Goal: Task Accomplishment & Management: Complete application form

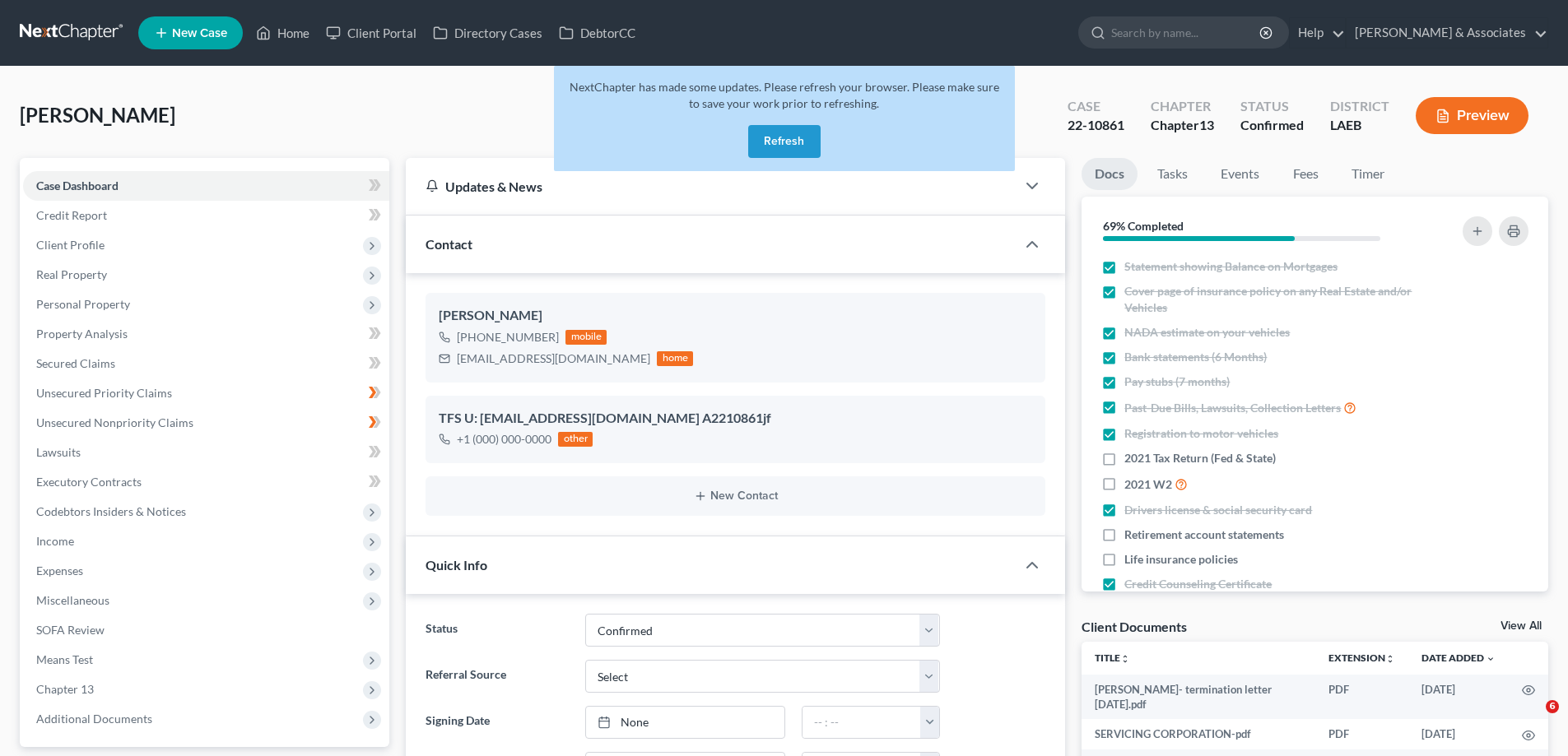
select select "3"
select select "0"
click at [794, 163] on div "NextChapter has made some updates. Please refresh your browser. Please make sur…" at bounding box center [784, 119] width 461 height 105
click at [782, 142] on button "Refresh" at bounding box center [784, 141] width 72 height 33
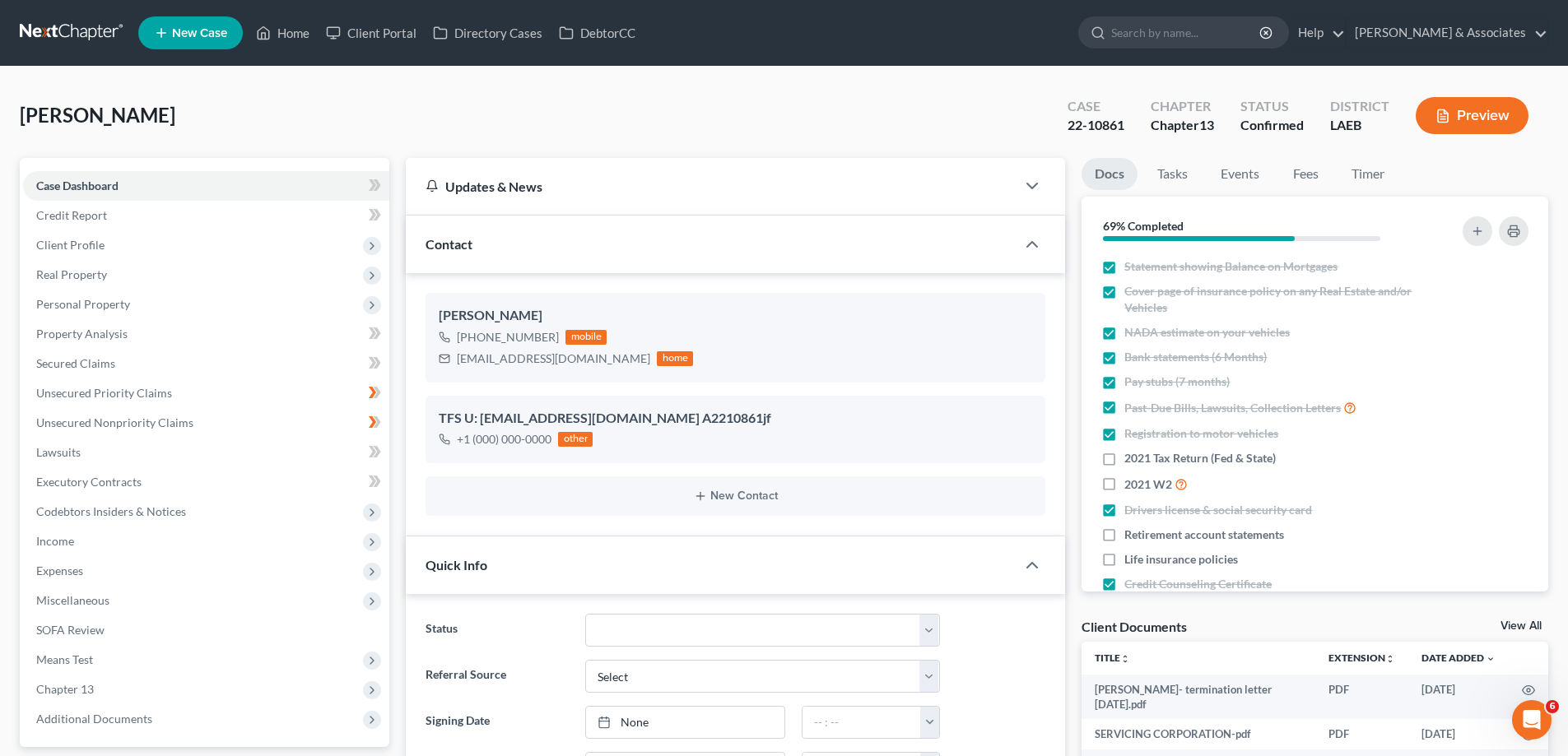
click at [186, 37] on span "New Case" at bounding box center [200, 33] width 55 height 12
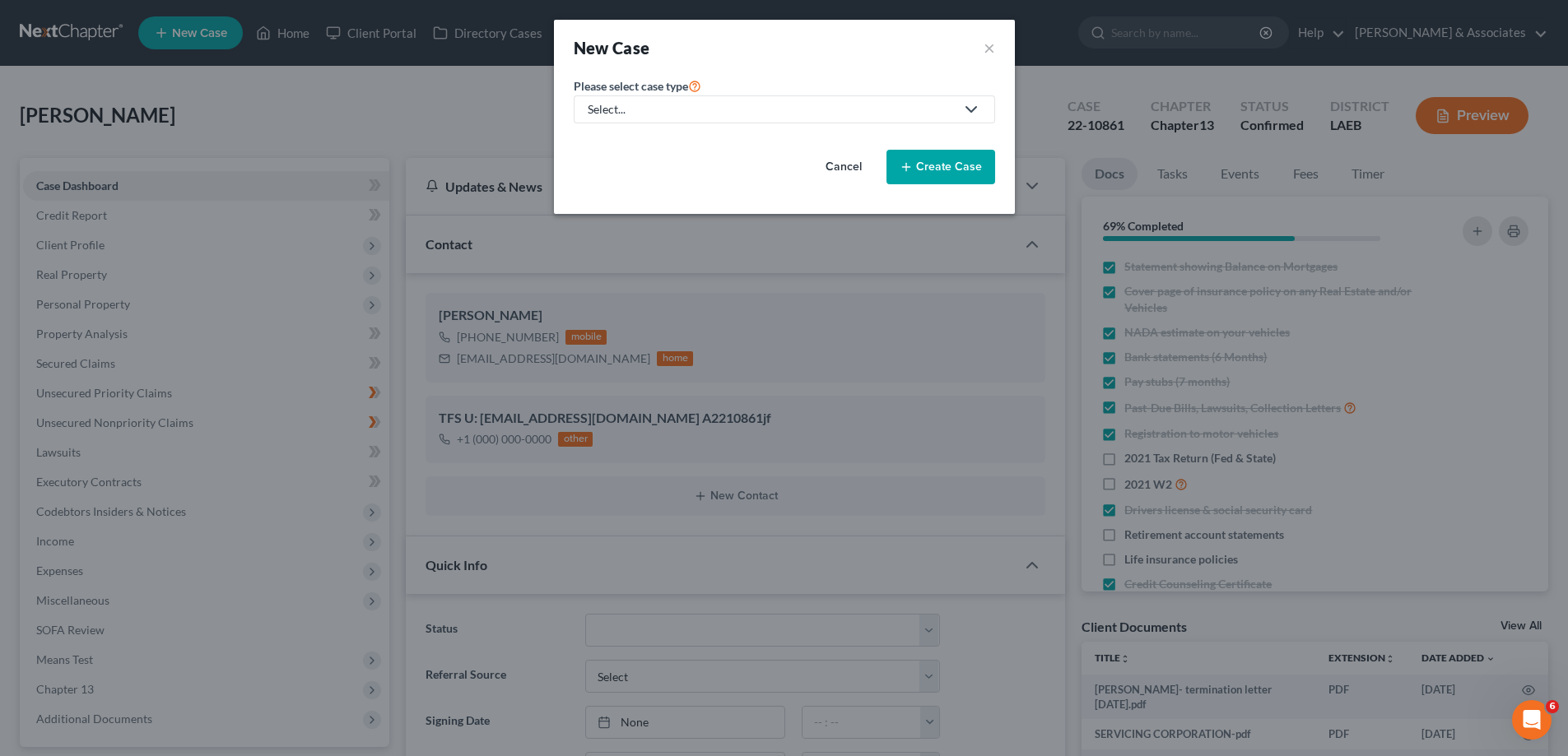
scroll to position [2845, 0]
click at [691, 103] on div "Select..." at bounding box center [777, 109] width 367 height 16
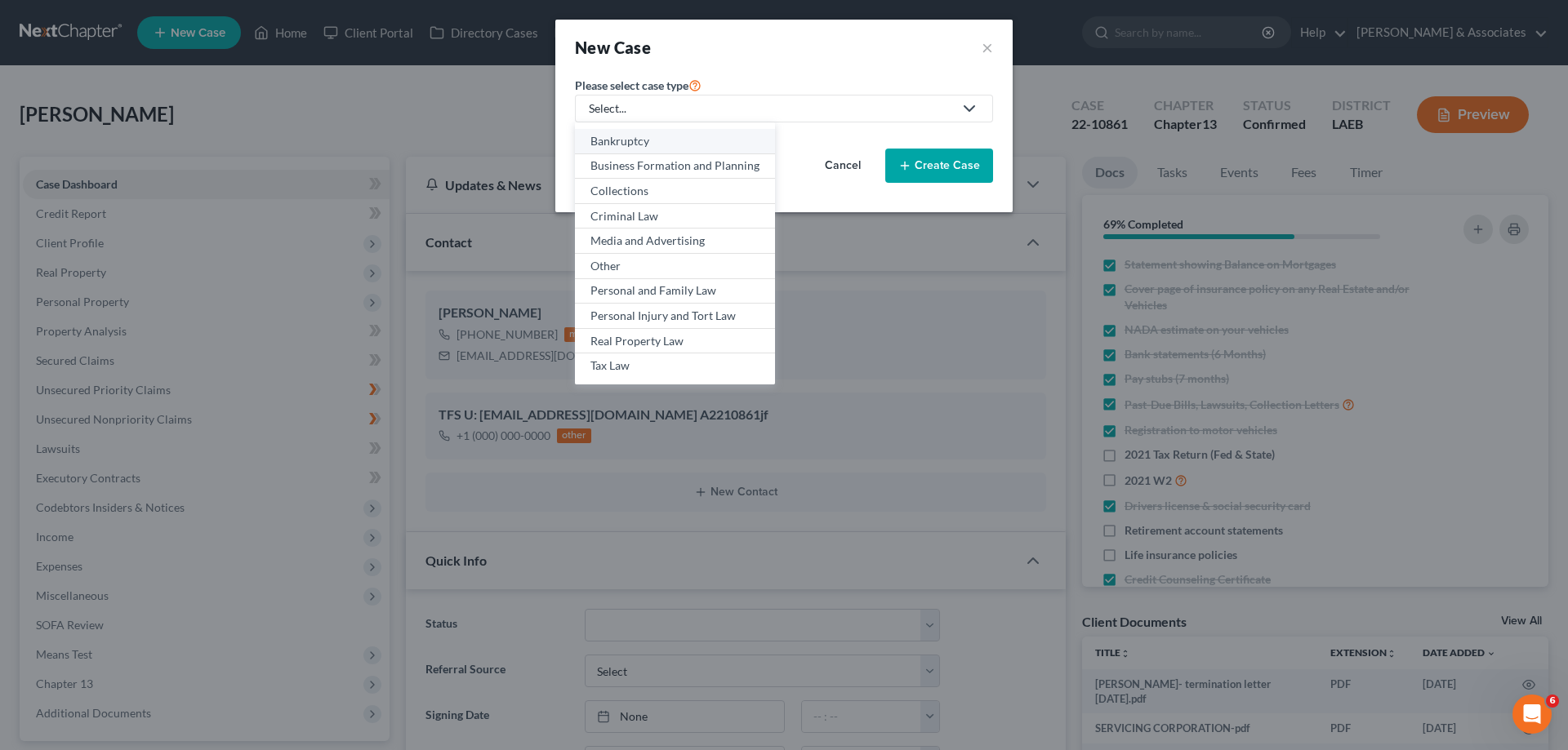
click at [626, 151] on link "Bankruptcy" at bounding box center [675, 142] width 200 height 26
select select "35"
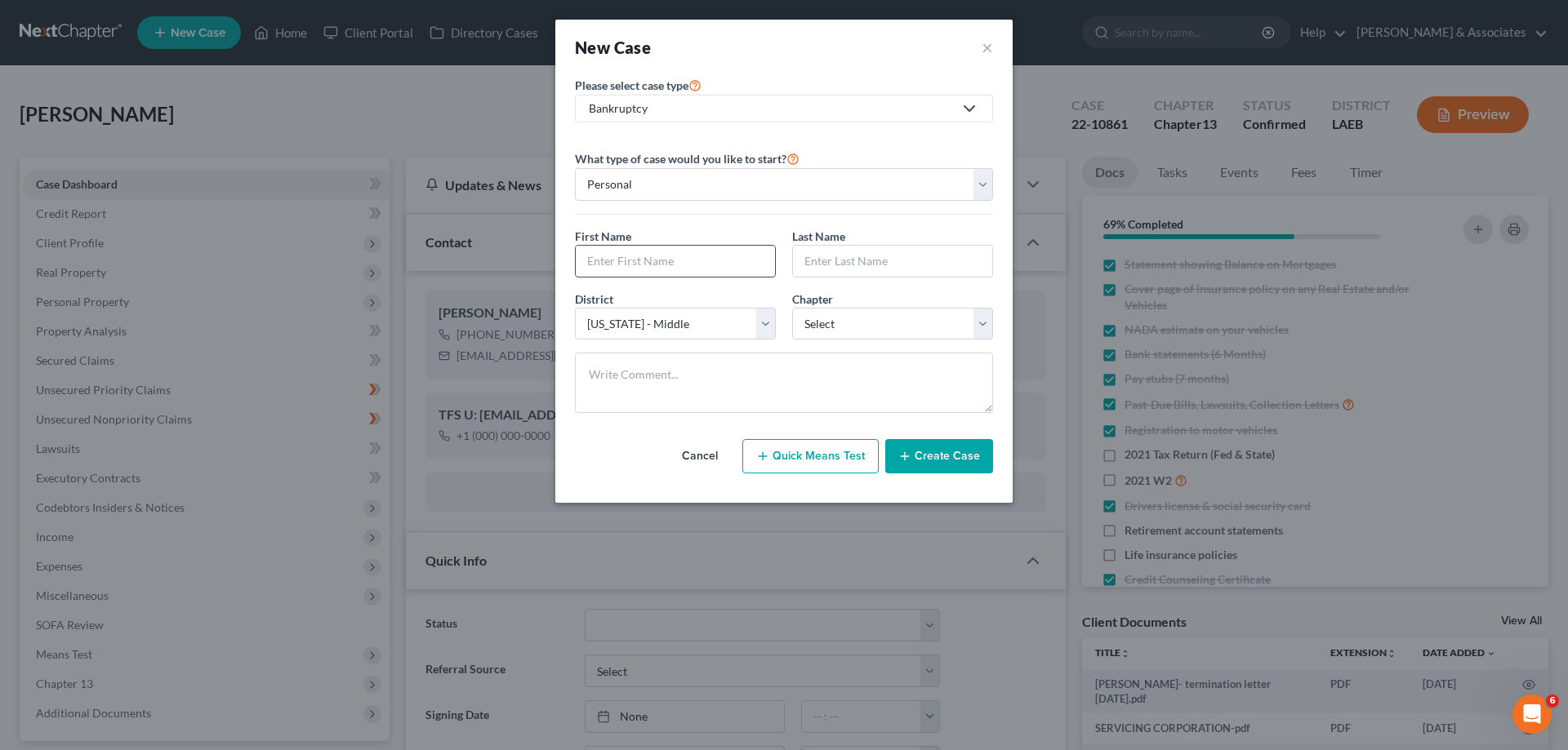
click at [665, 272] on input "text" at bounding box center [675, 261] width 199 height 31
paste input "Gwendolyn"
type input "Gwendolyn"
click at [867, 261] on input "text" at bounding box center [892, 261] width 199 height 31
paste input "Booker"
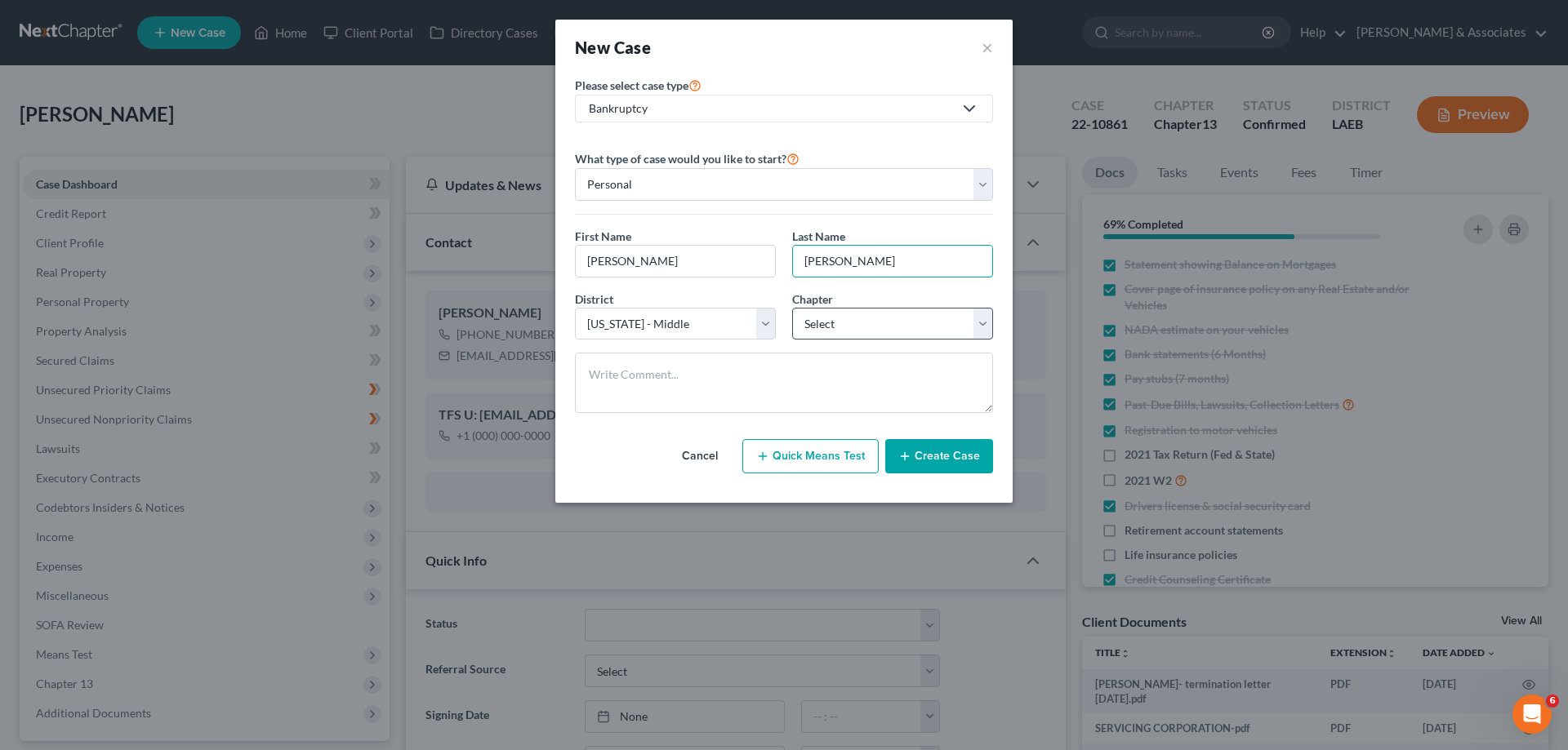
type input "Booker"
click at [842, 325] on select "Select 7 11 12 13" at bounding box center [892, 324] width 201 height 33
select select "0"
click at [792, 308] on select "Select 7 11 12 13" at bounding box center [892, 324] width 201 height 33
click at [966, 470] on button "Create Case" at bounding box center [939, 455] width 108 height 34
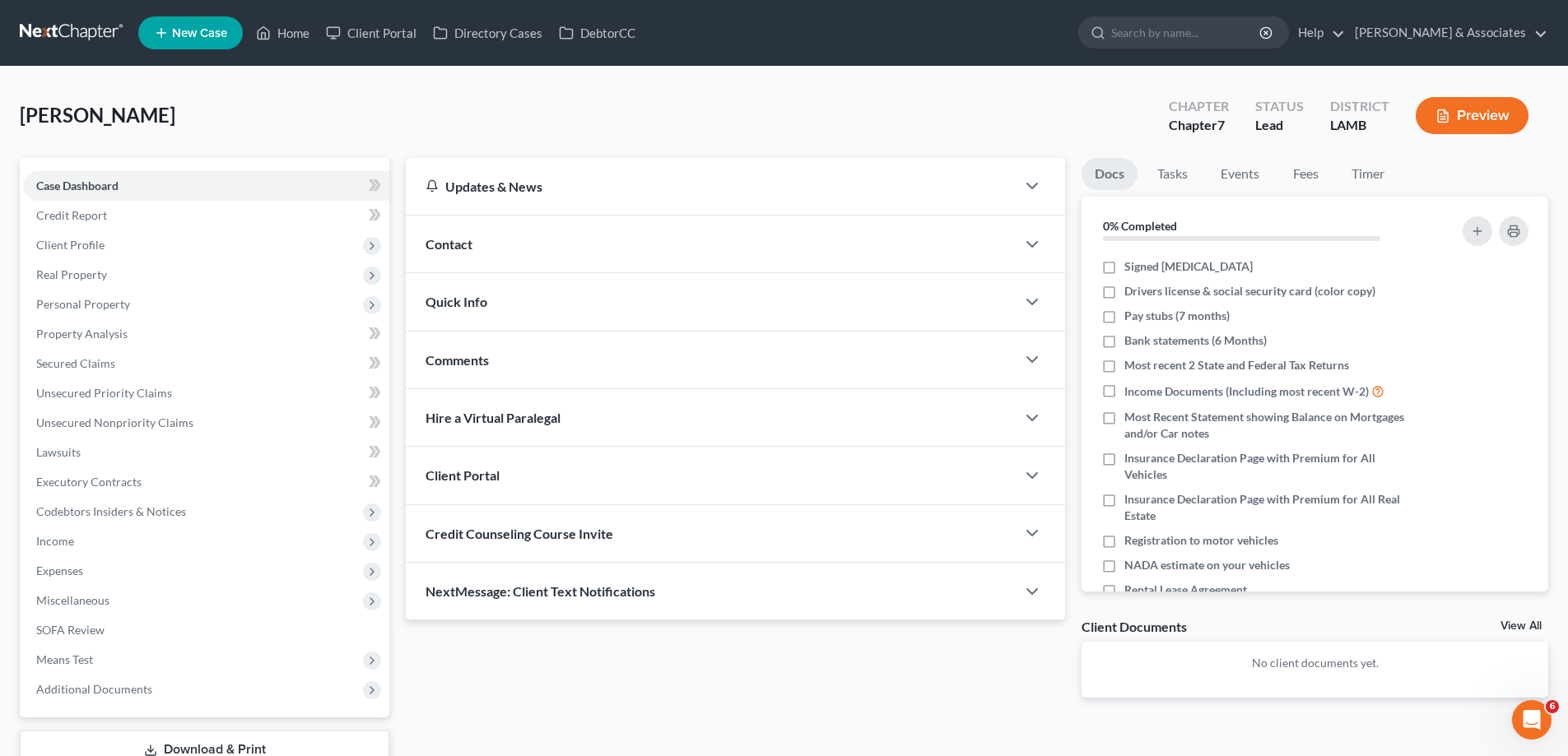
click at [634, 373] on div "Comments" at bounding box center [711, 360] width 610 height 57
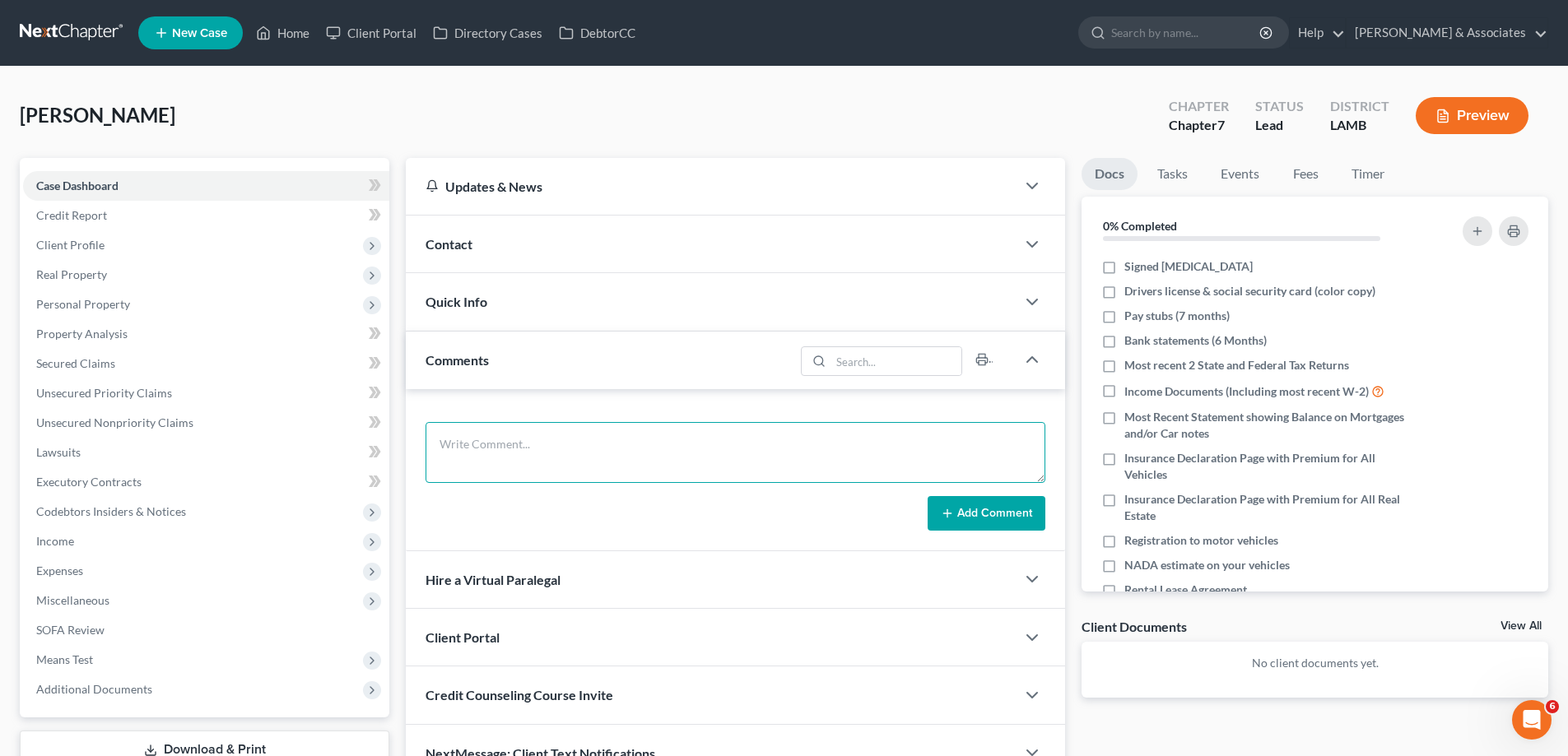
click at [536, 467] on textarea at bounding box center [735, 452] width 620 height 61
paste textarea "Did eval with Gwendolyn 56000 in GUS, 31000 in a Ford escape under exemption an…"
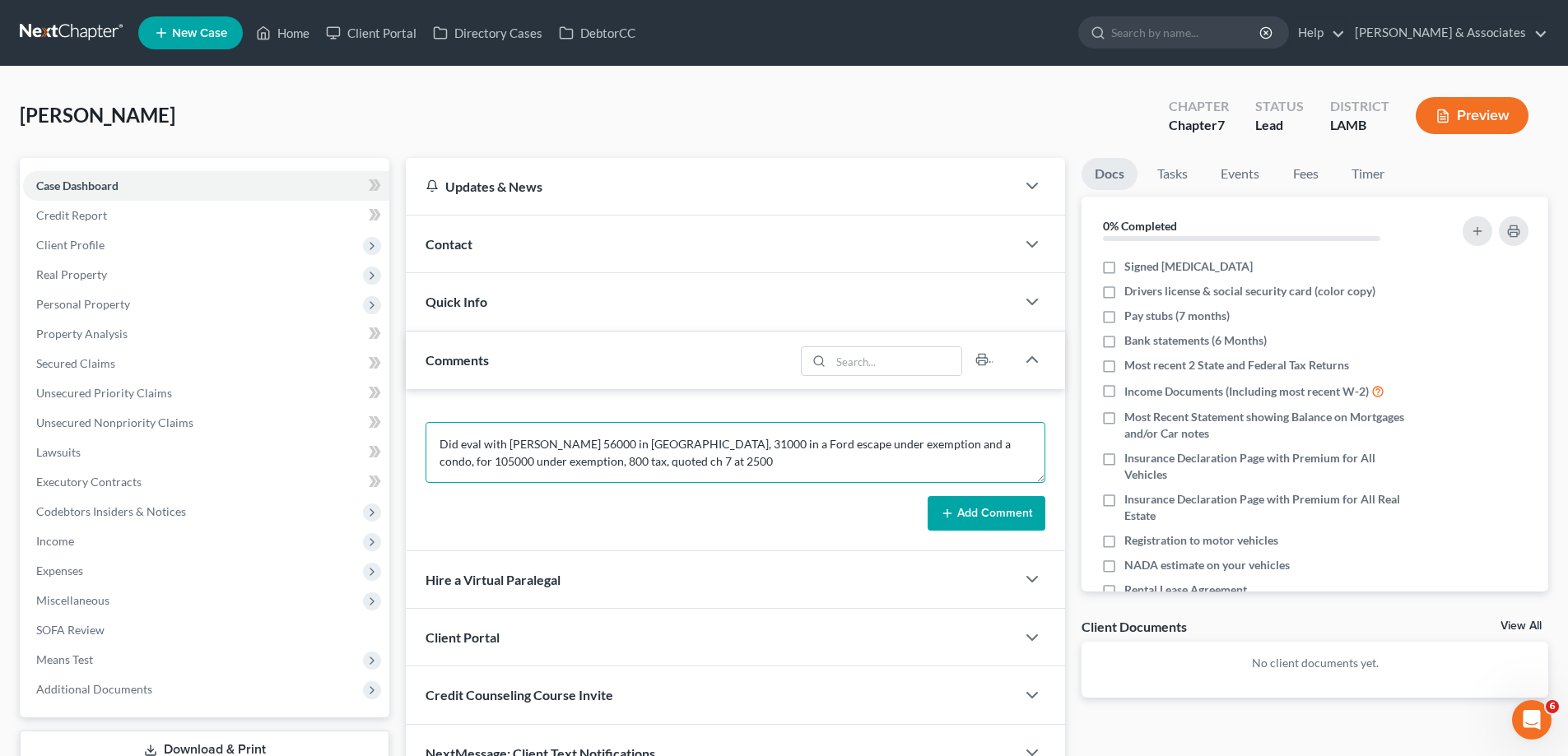
type textarea "Did eval with Gwendolyn 56000 in GUS, 31000 in a Ford escape under exemption an…"
click at [977, 504] on button "Add Comment" at bounding box center [986, 513] width 118 height 35
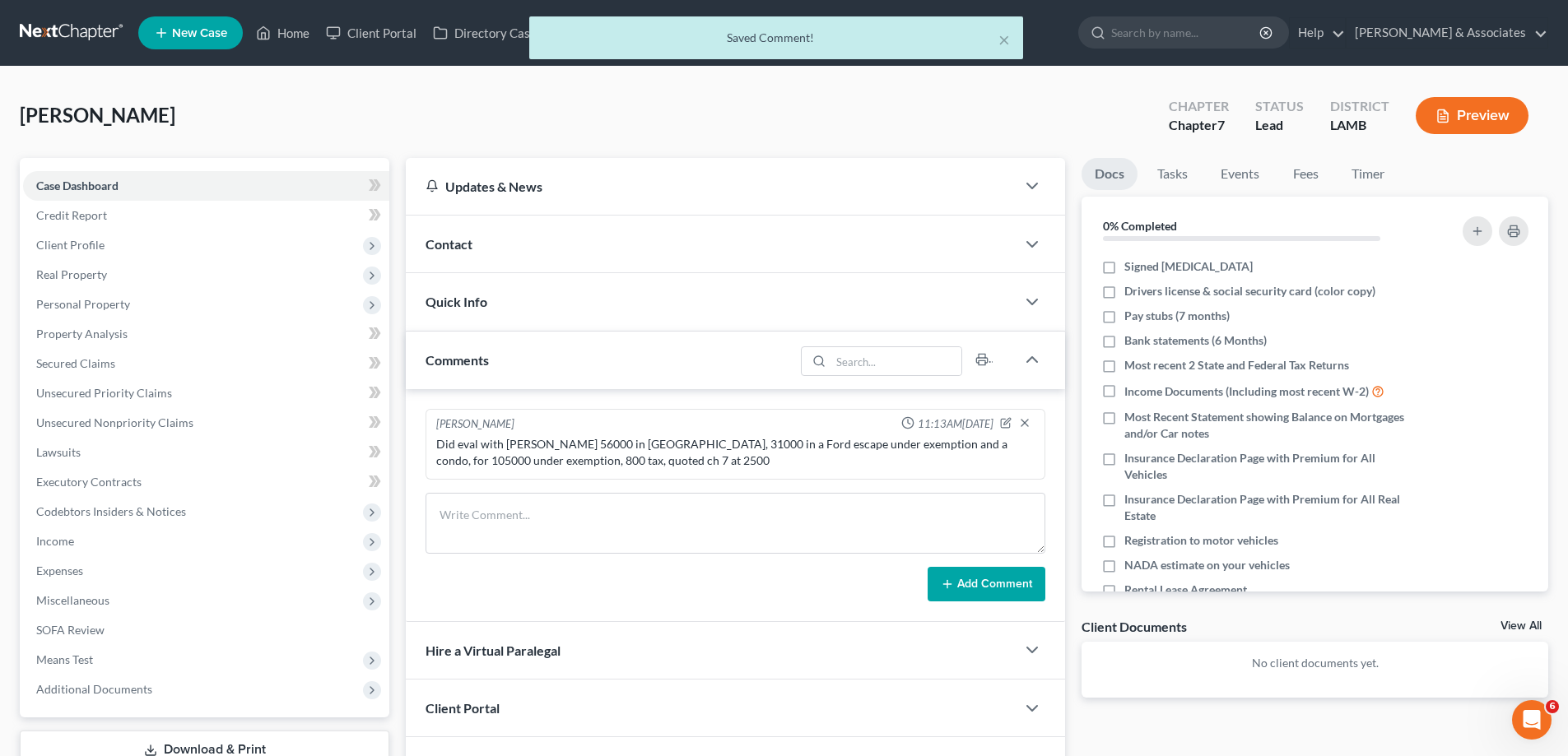
drag, startPoint x: 531, startPoint y: 250, endPoint x: 847, endPoint y: 218, distance: 317.6
click at [531, 250] on div "Contact" at bounding box center [711, 244] width 610 height 57
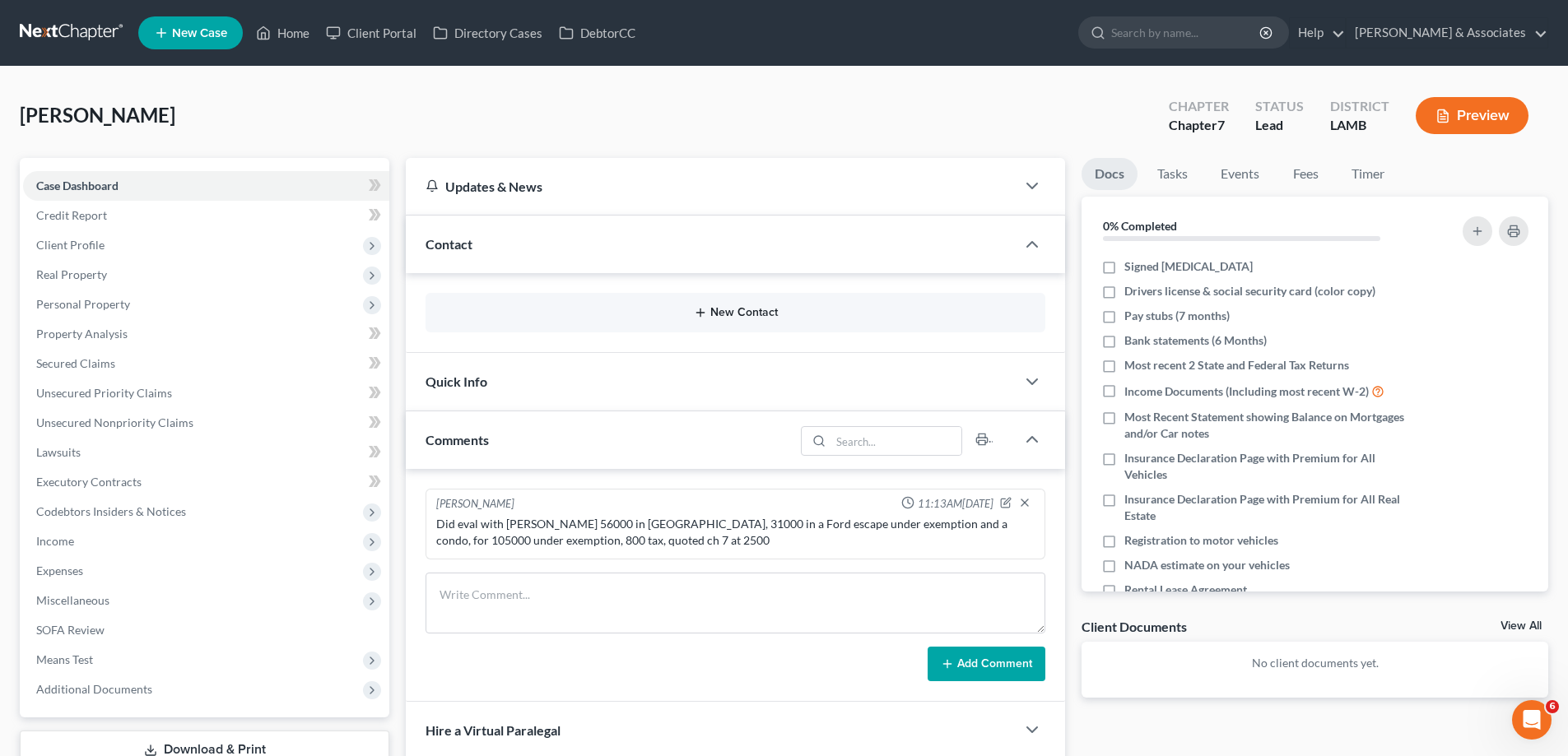
click at [710, 315] on button "New Contact" at bounding box center [735, 312] width 593 height 13
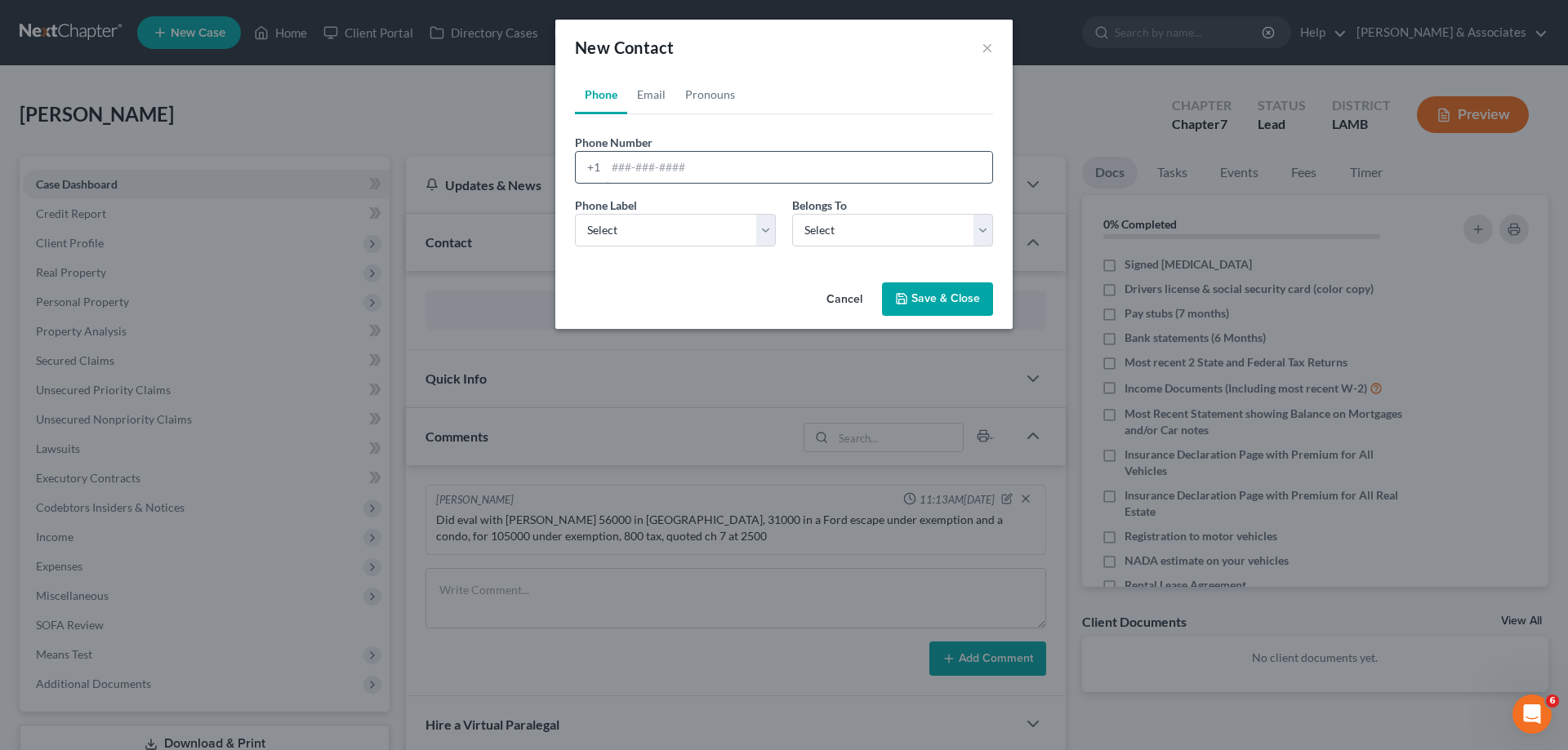
click at [664, 173] on input "tel" at bounding box center [799, 167] width 386 height 31
paste input "225-407-7013"
type input "225-407-7013"
drag, startPoint x: 637, startPoint y: 218, endPoint x: 646, endPoint y: 238, distance: 21.9
click at [637, 219] on select "Select Mobile Home Work Other" at bounding box center [675, 230] width 201 height 33
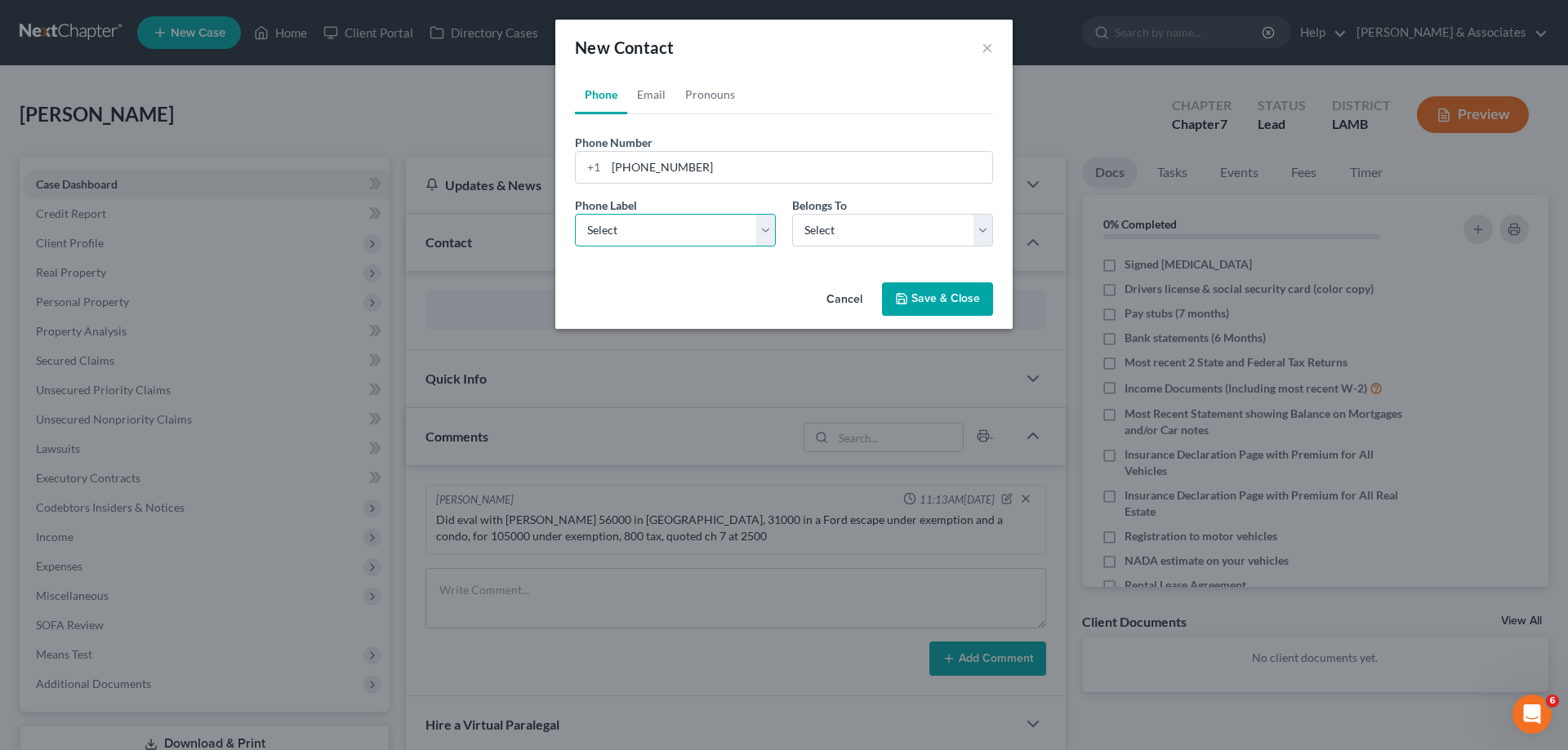
select select "0"
click at [575, 214] on select "Select Mobile Home Work Other" at bounding box center [675, 230] width 201 height 33
drag, startPoint x: 879, startPoint y: 224, endPoint x: 872, endPoint y: 244, distance: 21.2
click at [879, 227] on select "Select Client Other" at bounding box center [892, 230] width 201 height 33
select select "0"
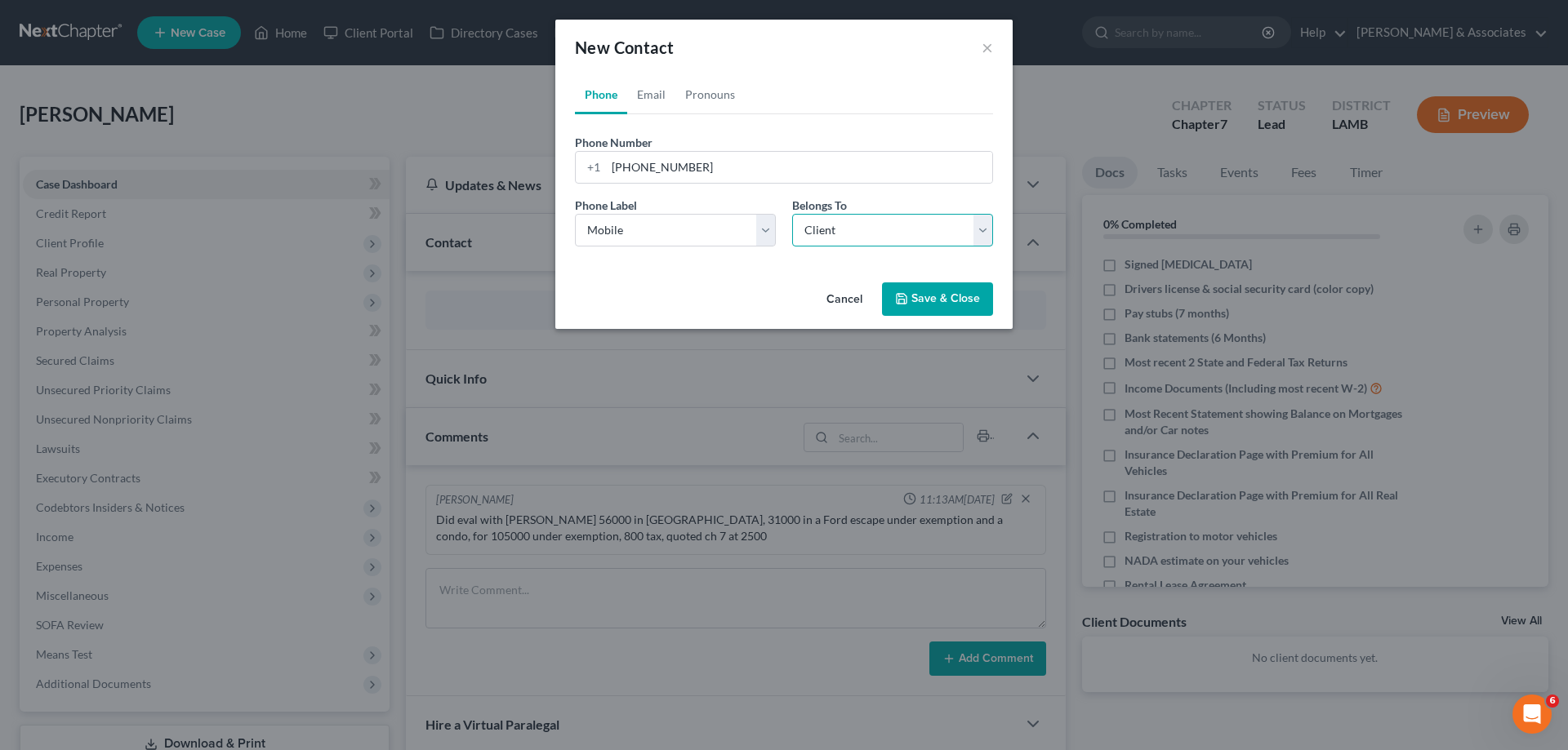
click at [792, 214] on select "Select Client Other" at bounding box center [892, 230] width 201 height 33
select select "0"
click at [635, 81] on link "Email" at bounding box center [651, 95] width 48 height 39
click at [640, 172] on input "email" at bounding box center [799, 167] width 386 height 31
paste input "gwenbooker355@gmail.com"
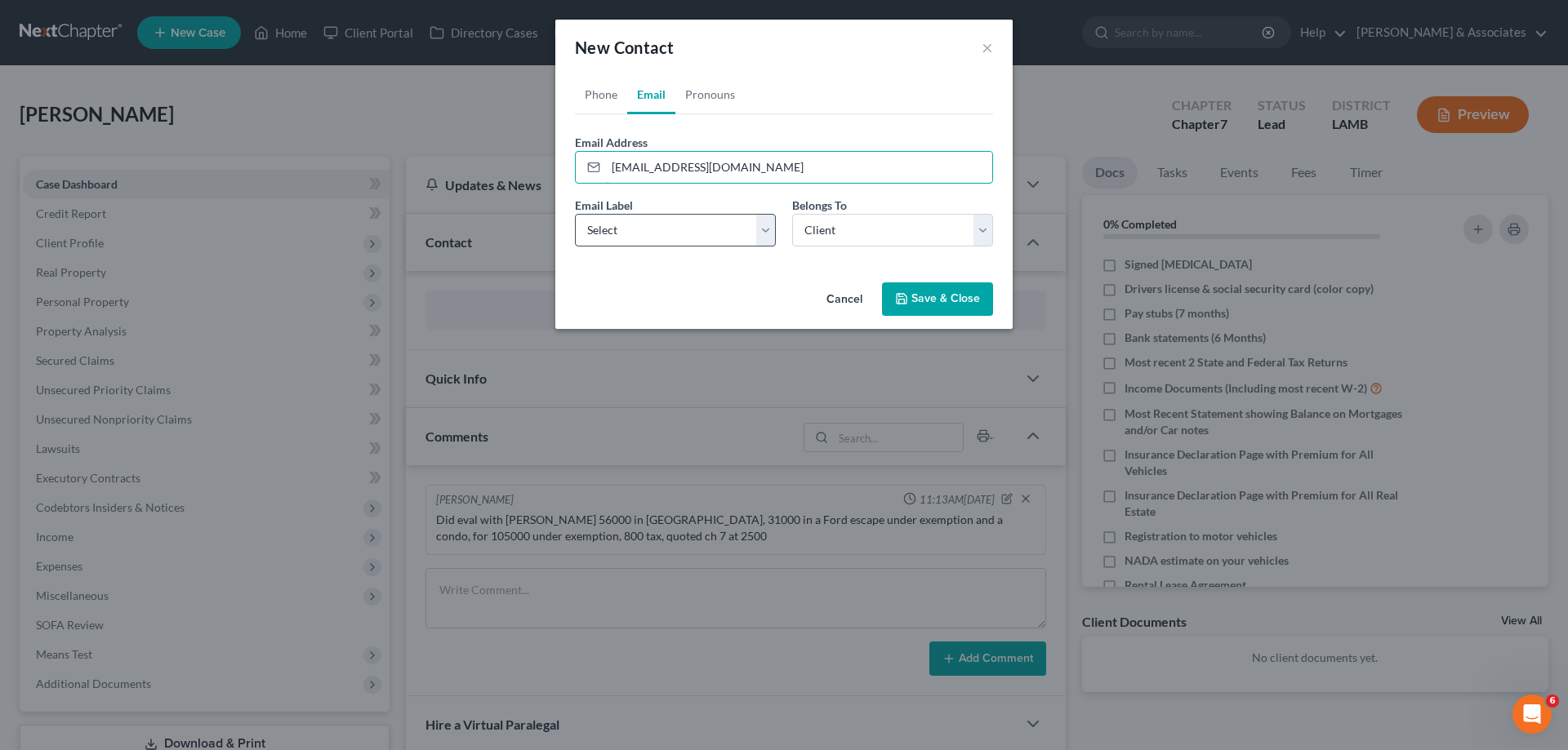
type input "gwenbooker355@gmail.com"
drag, startPoint x: 661, startPoint y: 230, endPoint x: 666, endPoint y: 238, distance: 9.4
click at [661, 231] on select "Select Home Work Other" at bounding box center [675, 230] width 201 height 33
select select "0"
click at [575, 214] on select "Select Home Work Other" at bounding box center [675, 230] width 201 height 33
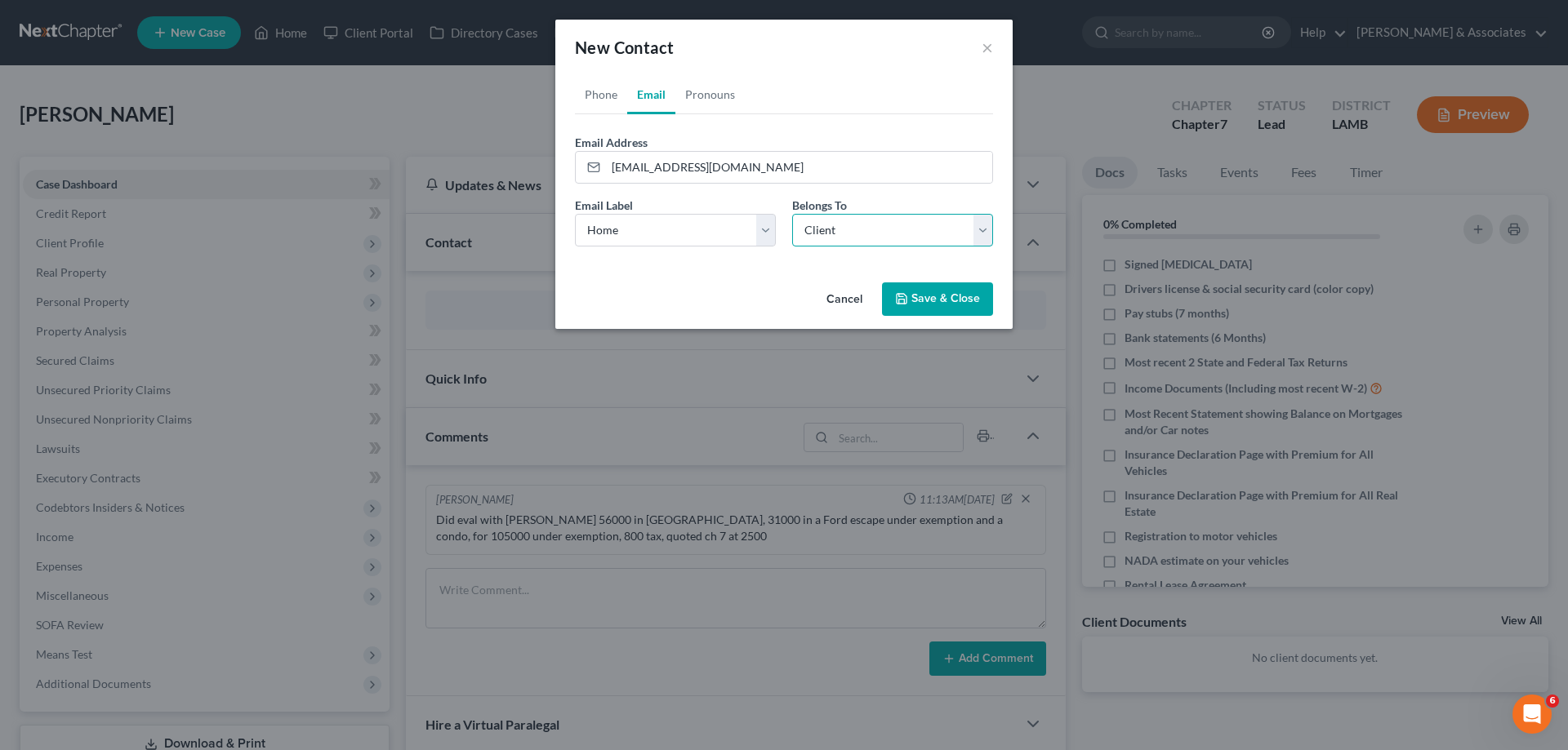
drag, startPoint x: 907, startPoint y: 213, endPoint x: 898, endPoint y: 231, distance: 20.1
click at [908, 217] on select "Select Client Other" at bounding box center [892, 230] width 201 height 33
click at [792, 214] on select "Select Client Other" at bounding box center [892, 230] width 201 height 33
click at [942, 303] on button "Save & Close" at bounding box center [937, 299] width 111 height 34
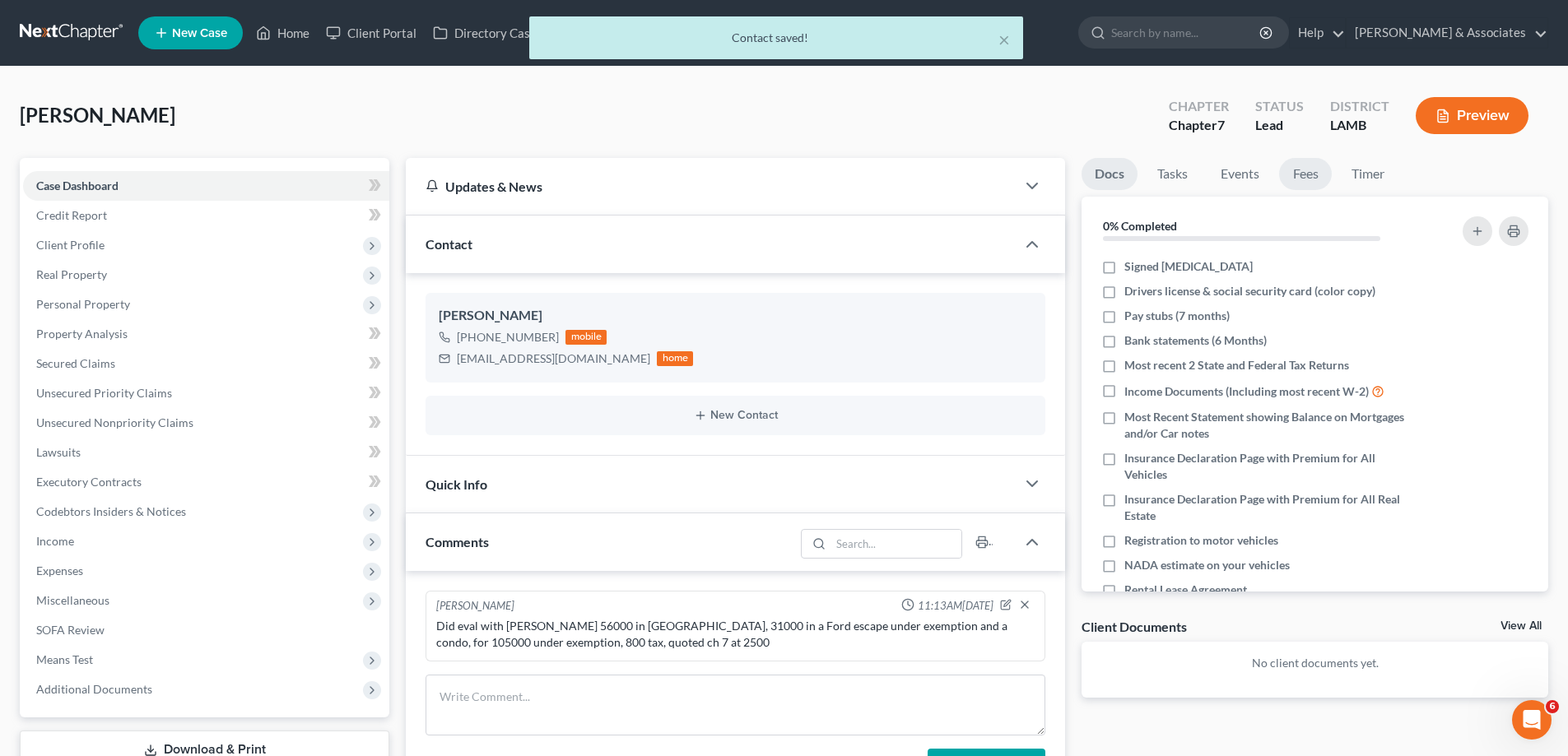
click at [1316, 183] on link "Fees" at bounding box center [1305, 174] width 53 height 32
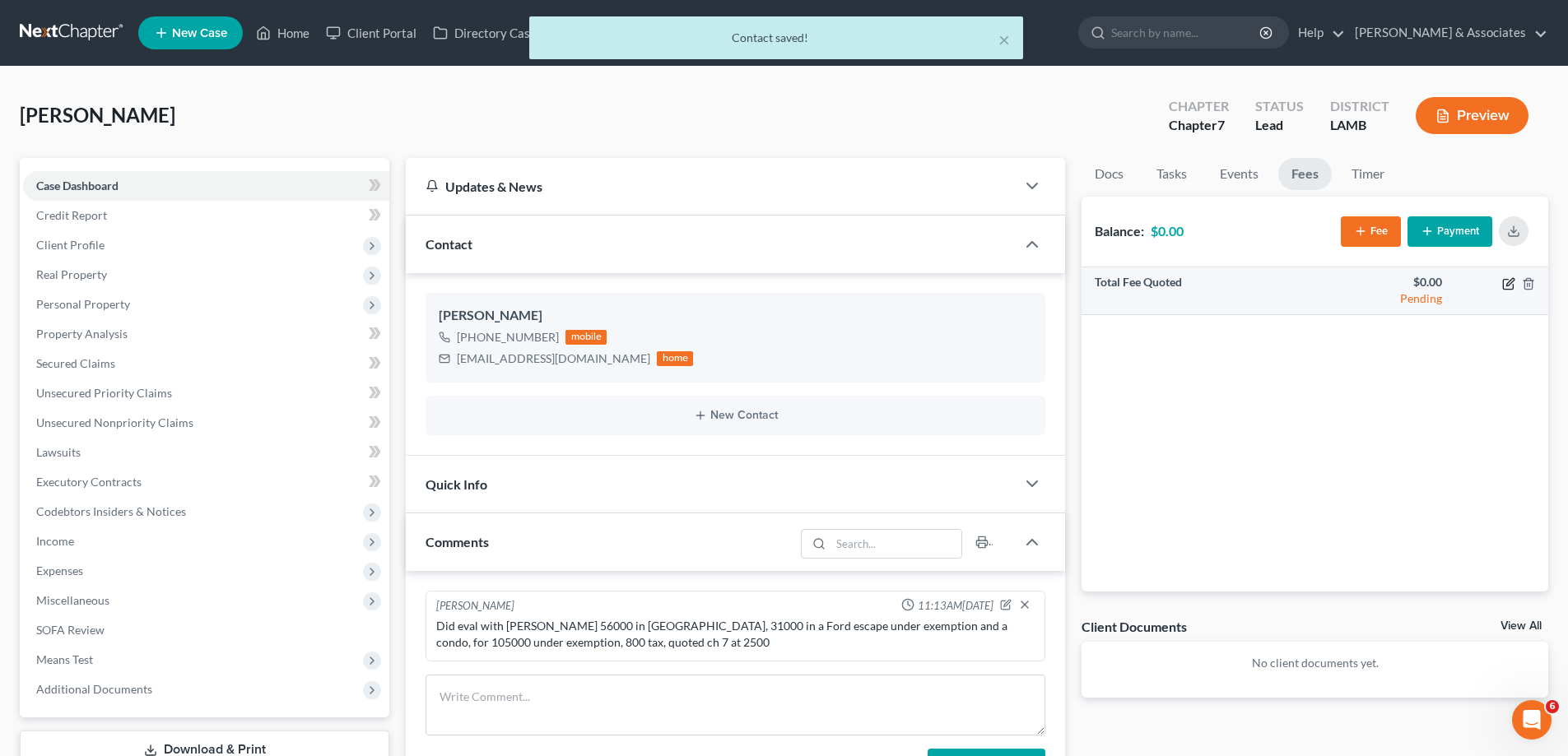
click at [1506, 285] on icon "button" at bounding box center [1510, 282] width 7 height 7
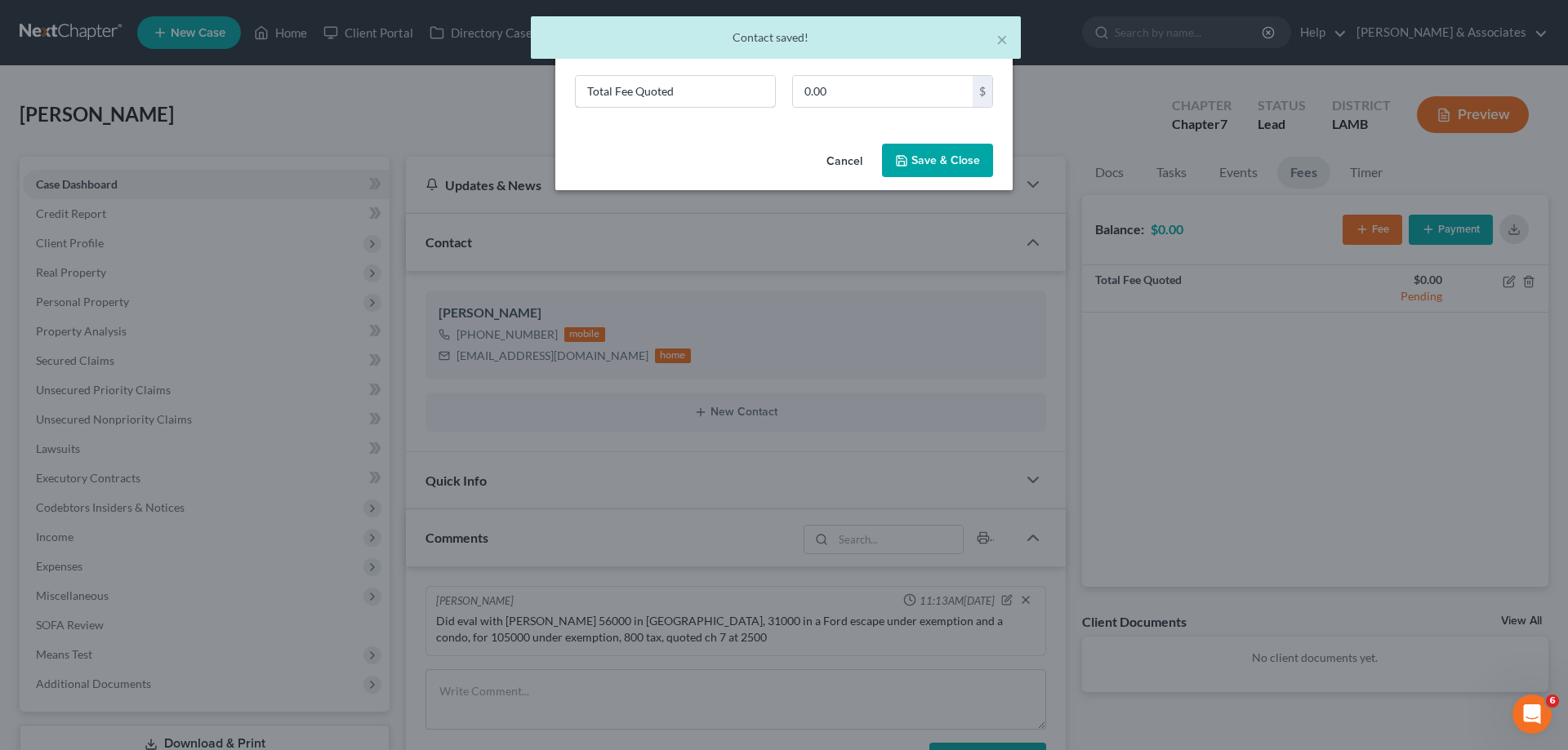
click at [343, 122] on div "New Fee Edit Fee × Total Fee Quoted 0.00 $ Cancel Save & Close" at bounding box center [784, 375] width 1568 height 750
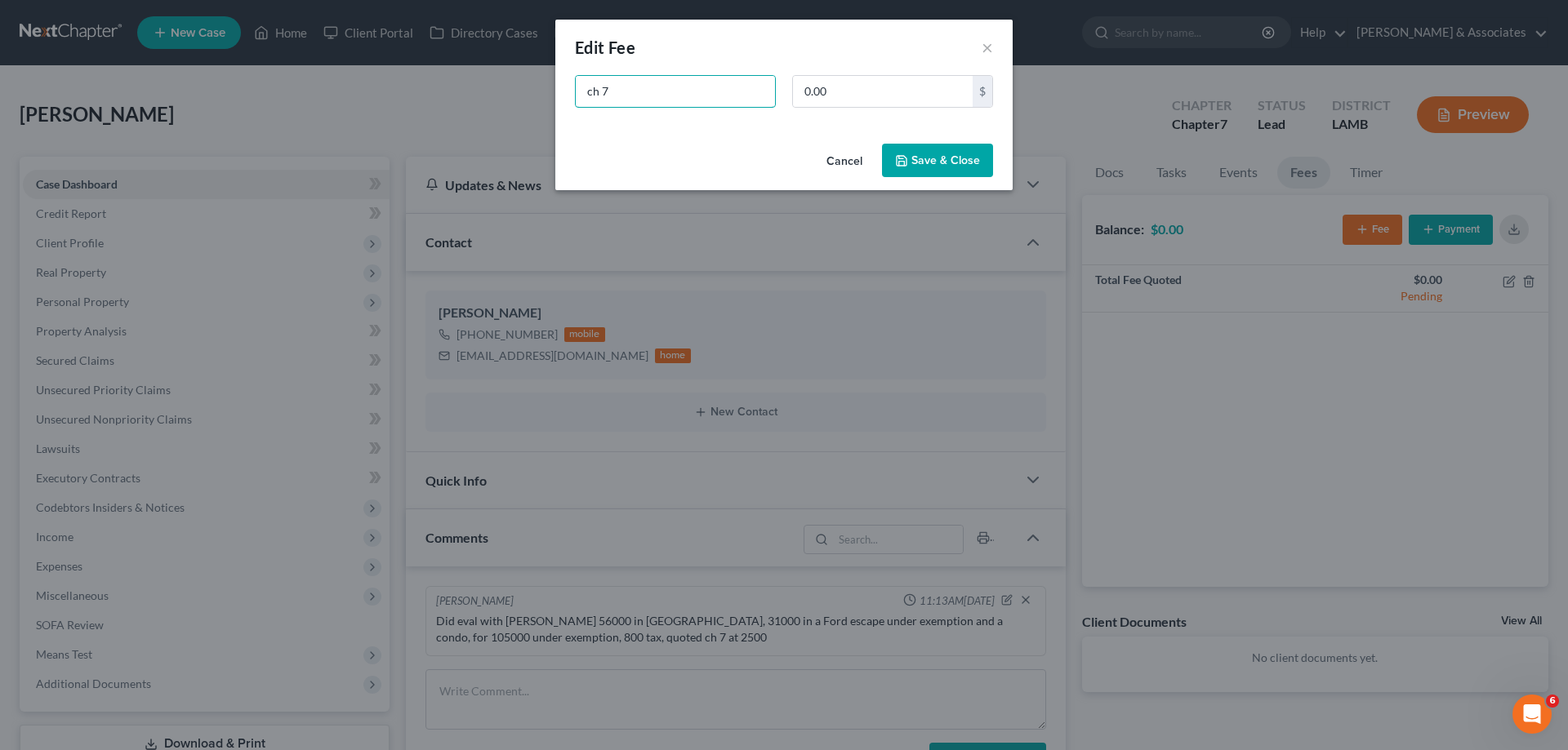
type input "ch 7"
type input "2,500"
click at [954, 150] on button "Save & Close" at bounding box center [937, 160] width 111 height 34
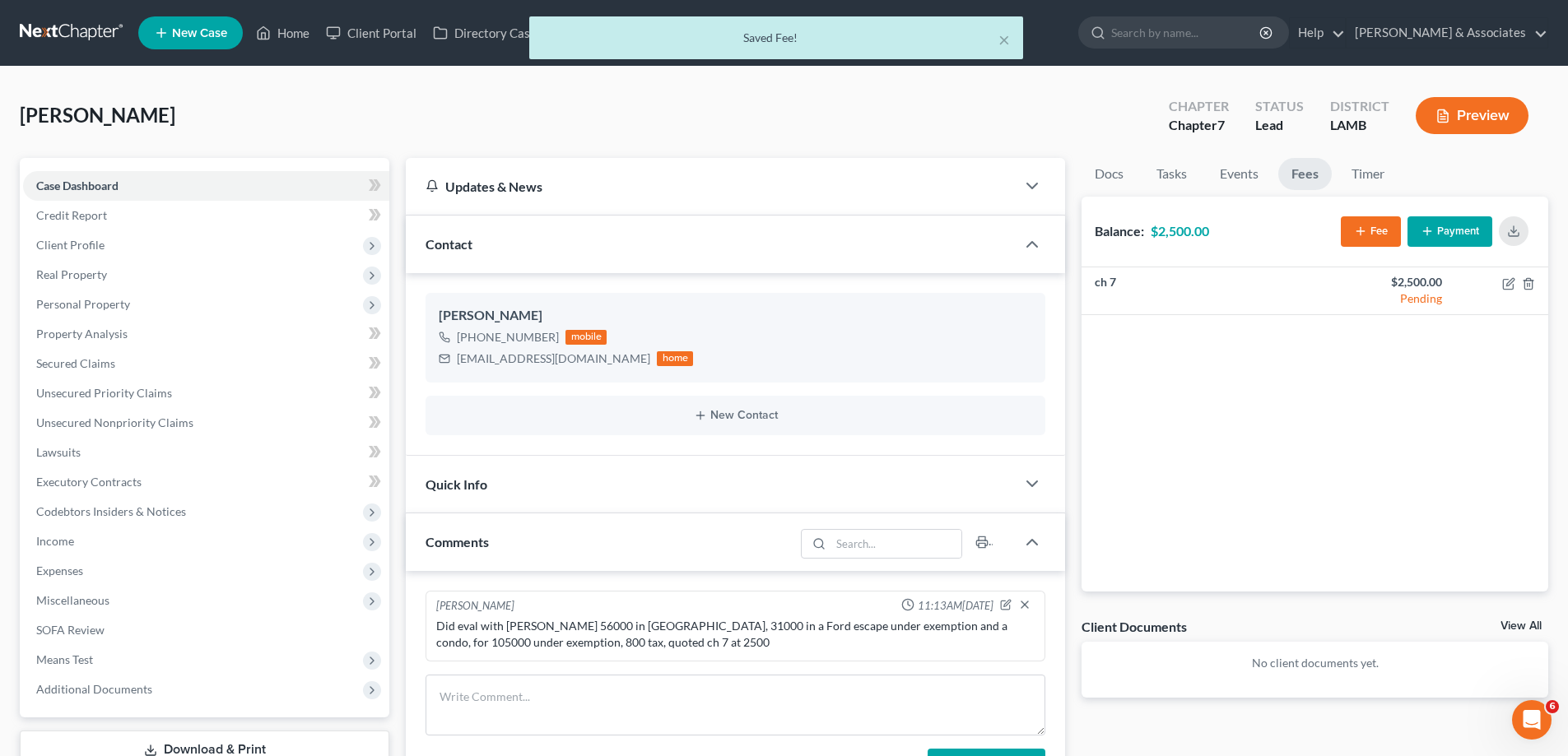
click at [1528, 629] on link "View All" at bounding box center [1521, 626] width 41 height 12
